Goal: Register for event/course

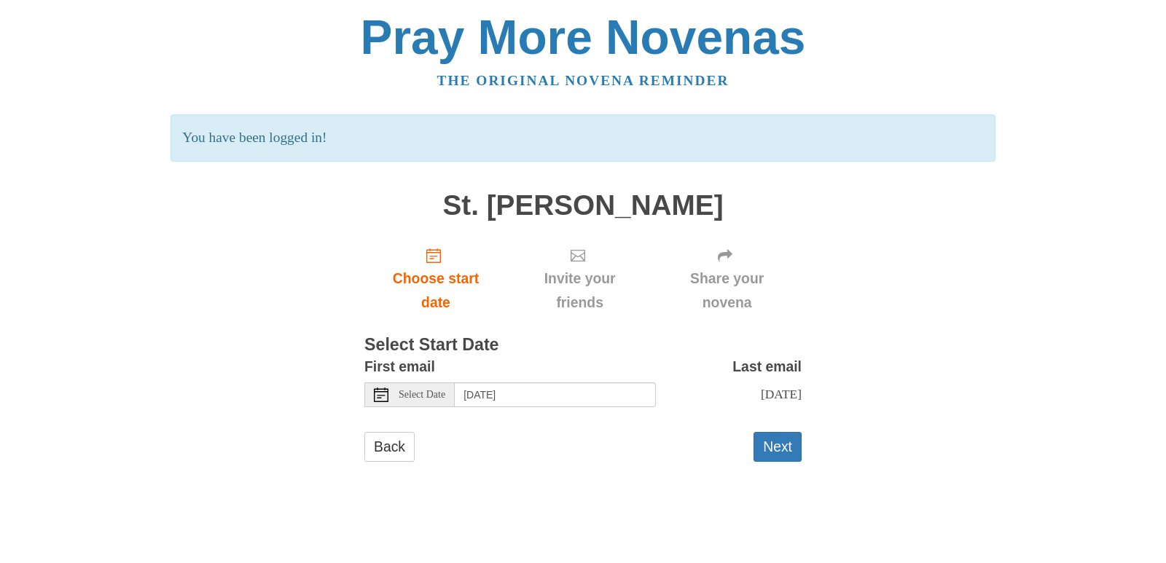
click at [385, 397] on icon at bounding box center [381, 395] width 15 height 15
click at [775, 456] on button "Next" at bounding box center [778, 447] width 48 height 30
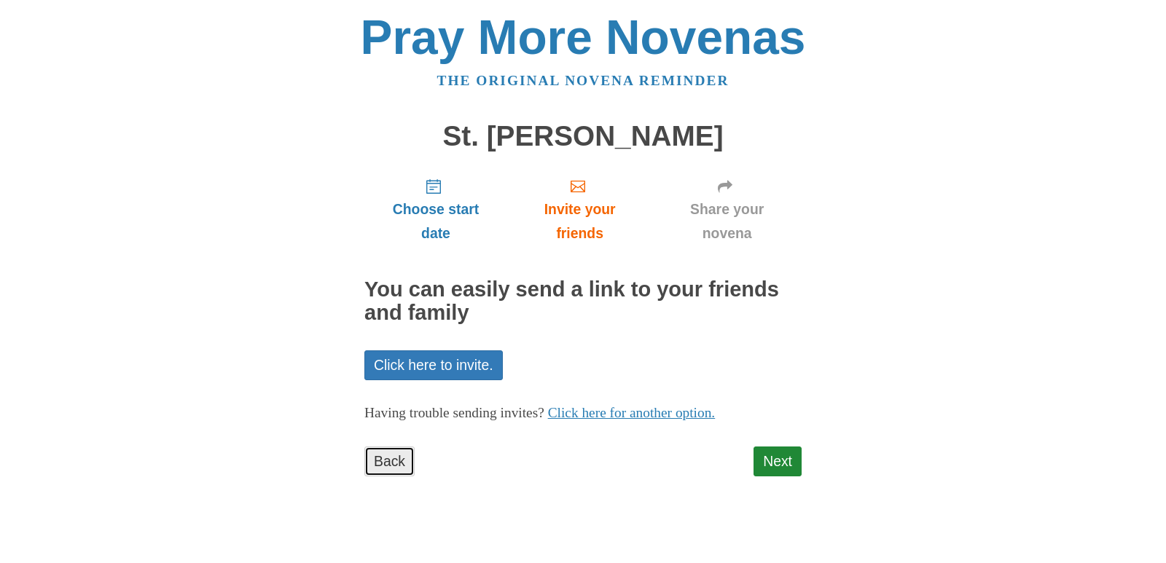
click at [391, 463] on link "Back" at bounding box center [389, 462] width 50 height 30
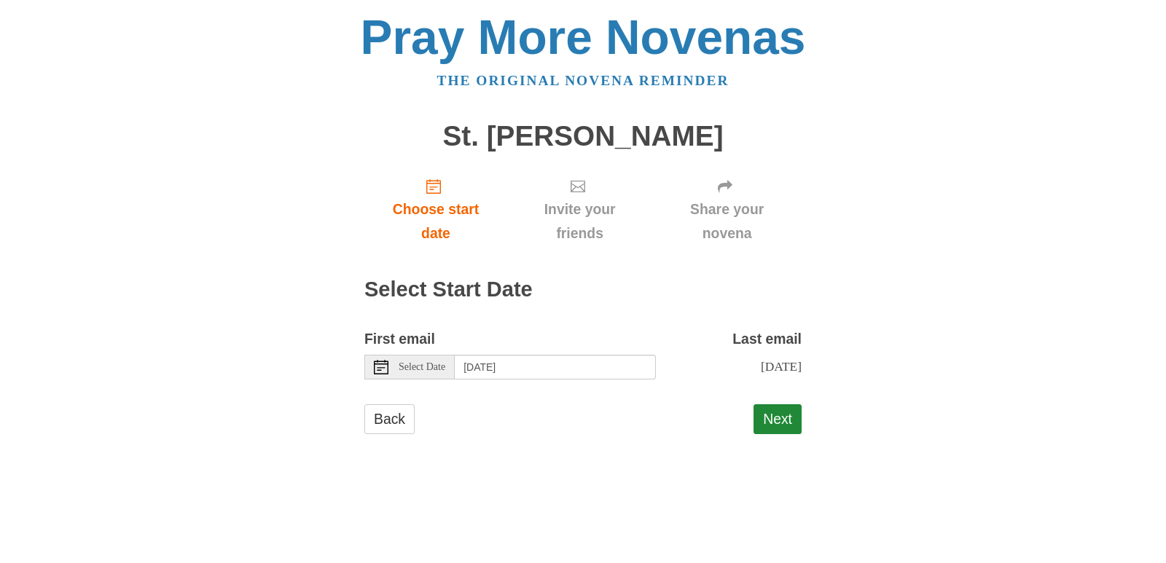
click at [423, 370] on span "Select Date" at bounding box center [422, 367] width 47 height 10
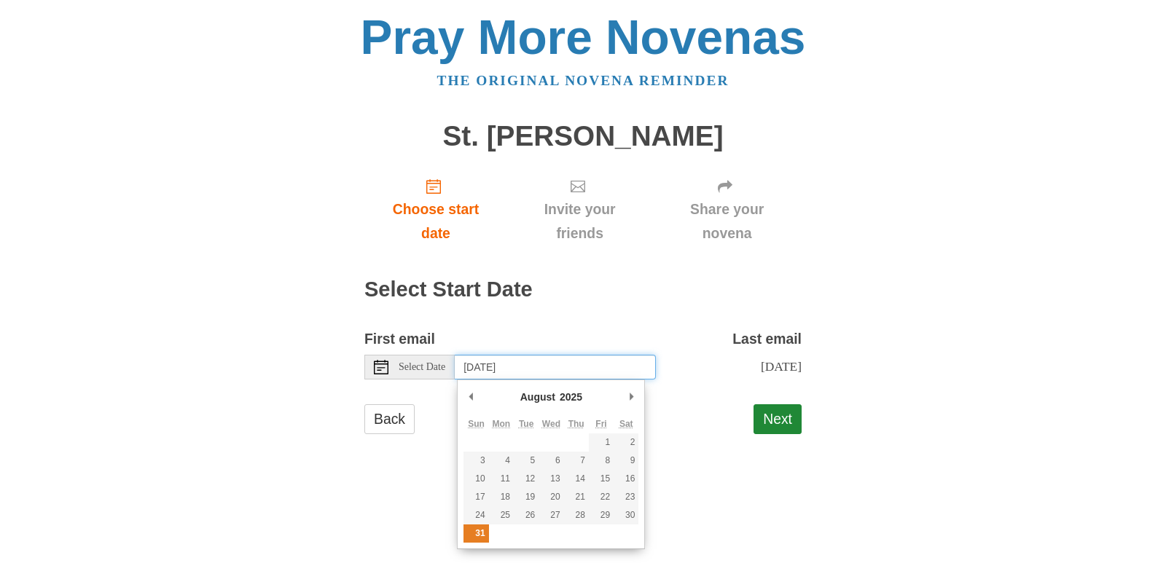
type input "[DATE]"
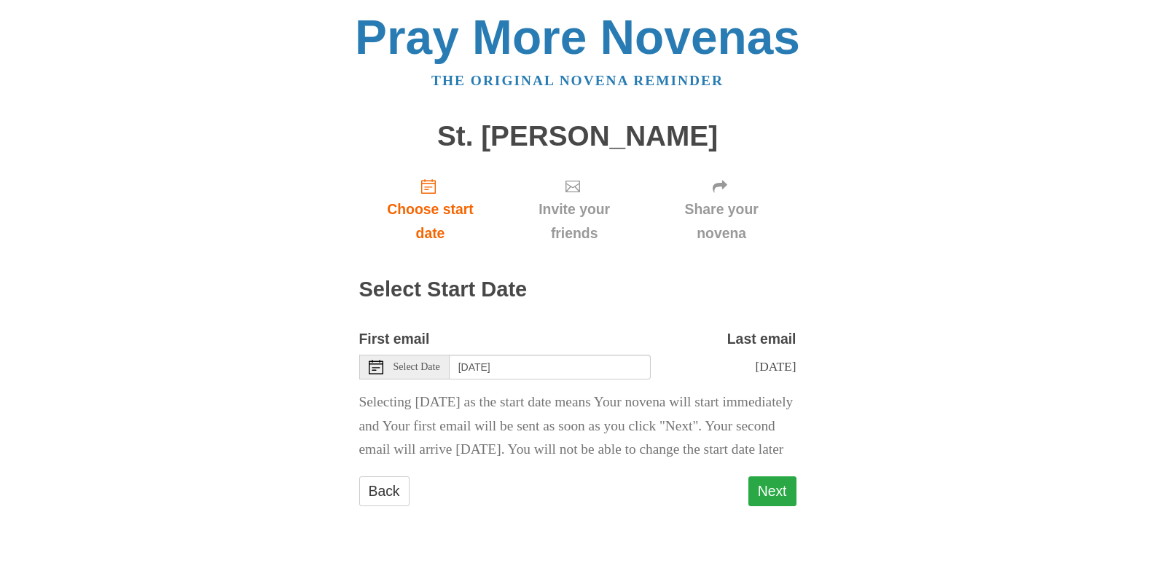
click at [773, 507] on button "Next" at bounding box center [773, 492] width 48 height 30
